Goal: Check status: Check status

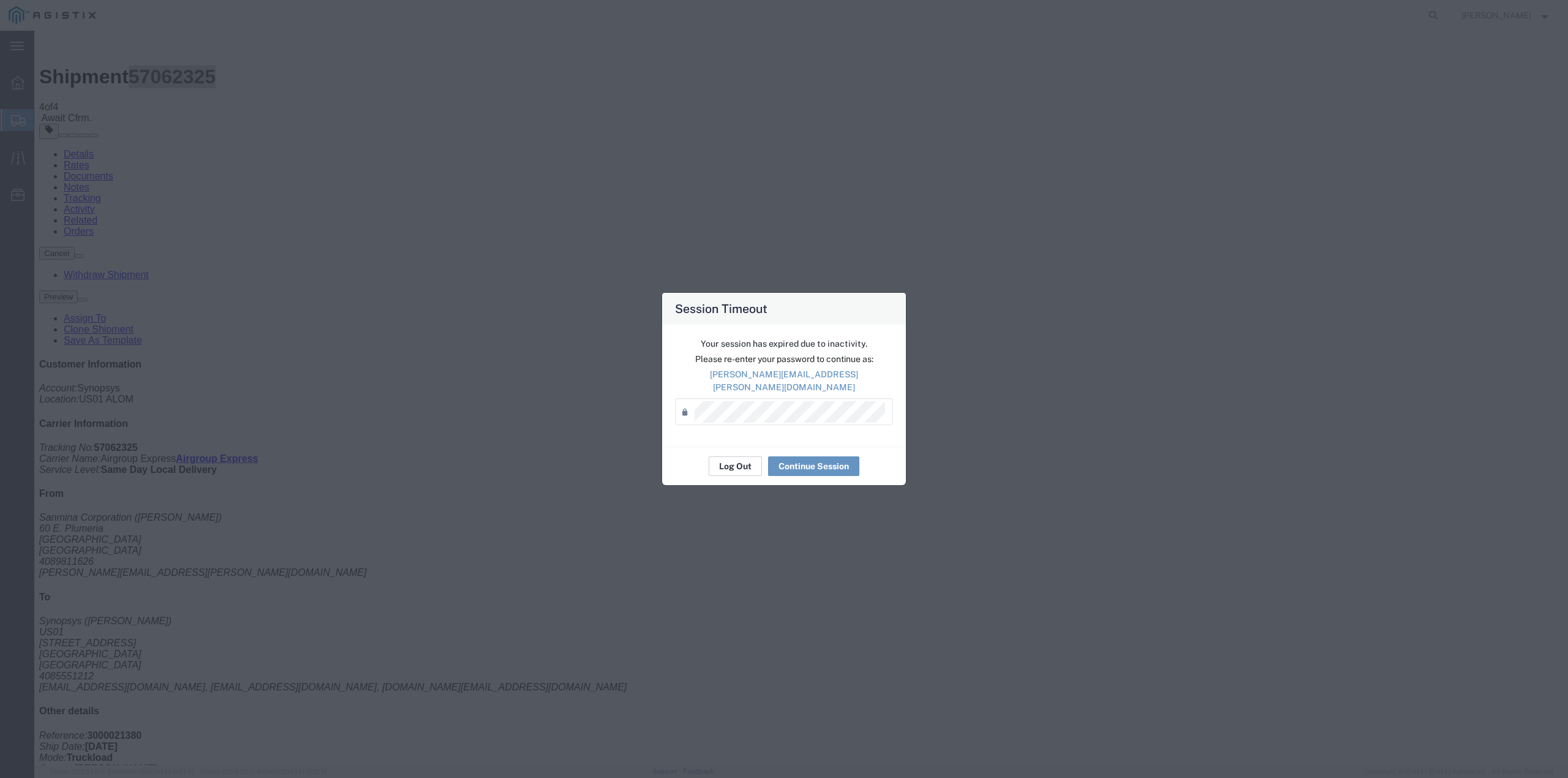
click at [736, 461] on button "Log Out" at bounding box center [734, 466] width 53 height 19
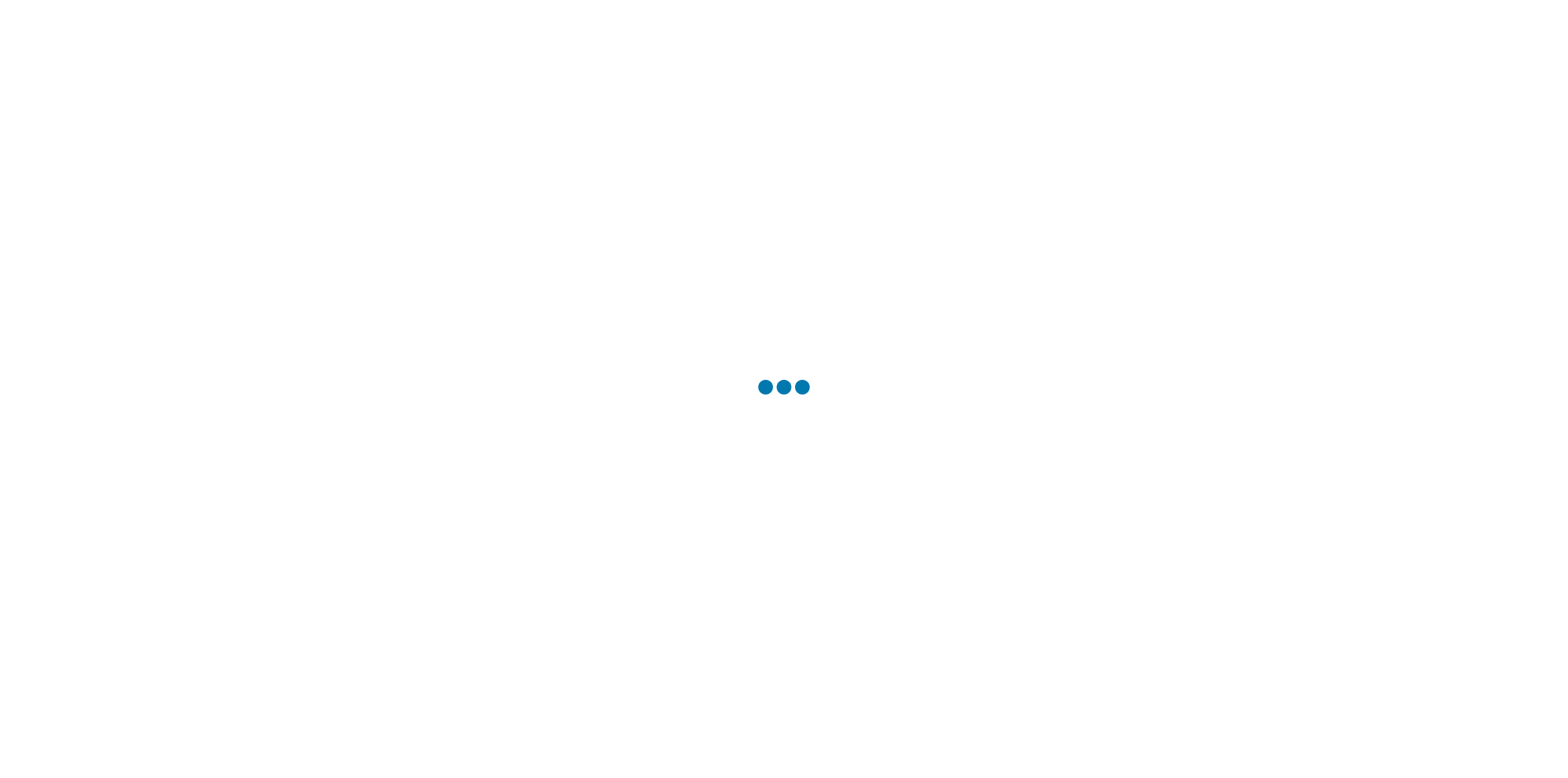
click at [641, 384] on div at bounding box center [784, 389] width 1568 height 778
